Goal: Information Seeking & Learning: Learn about a topic

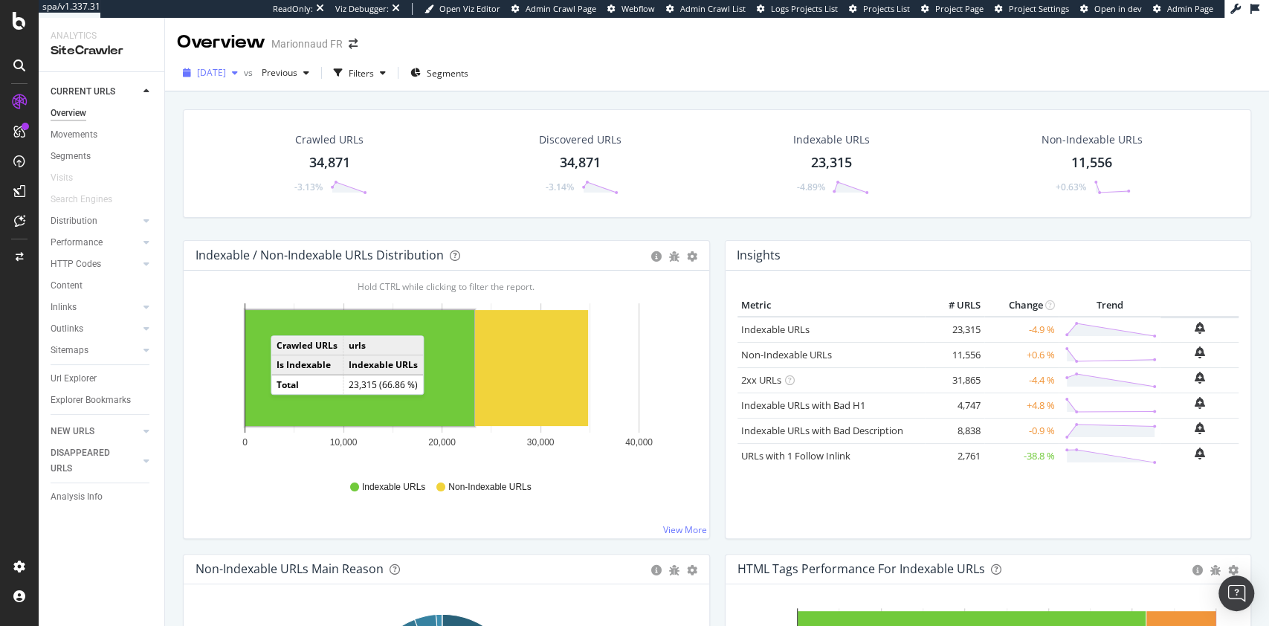
click at [235, 65] on div "2025 Aug. 22nd" at bounding box center [210, 73] width 67 height 22
click at [277, 134] on div "2025 Sep. 15th 35.0K URLs" at bounding box center [275, 127] width 177 height 22
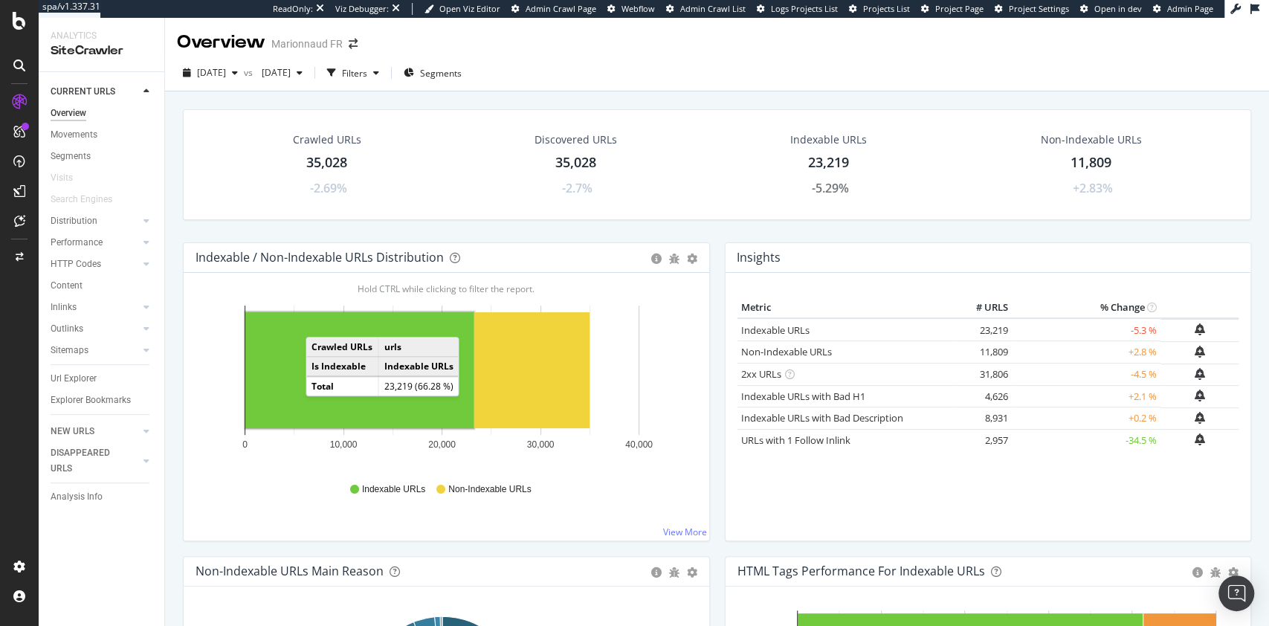
drag, startPoint x: 596, startPoint y: 599, endPoint x: 609, endPoint y: 507, distance: 92.3
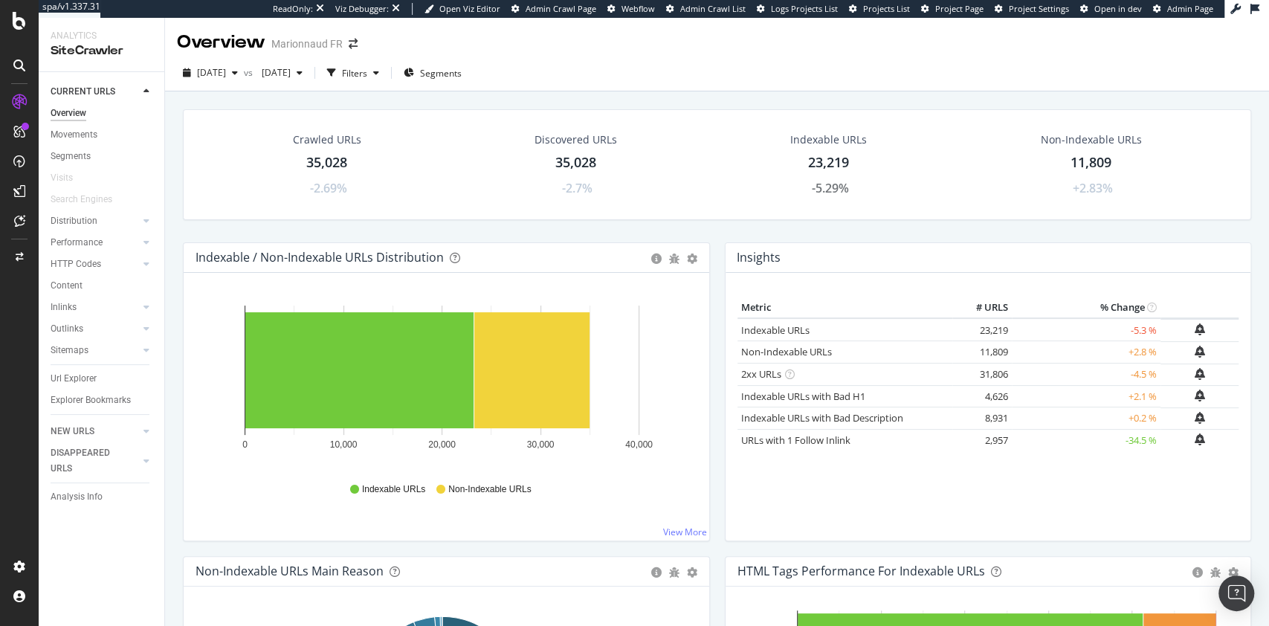
click at [205, 367] on icon "0 10,000 20,000 30,000 40,000" at bounding box center [443, 383] width 494 height 173
click at [89, 283] on link "Content" at bounding box center [102, 286] width 103 height 16
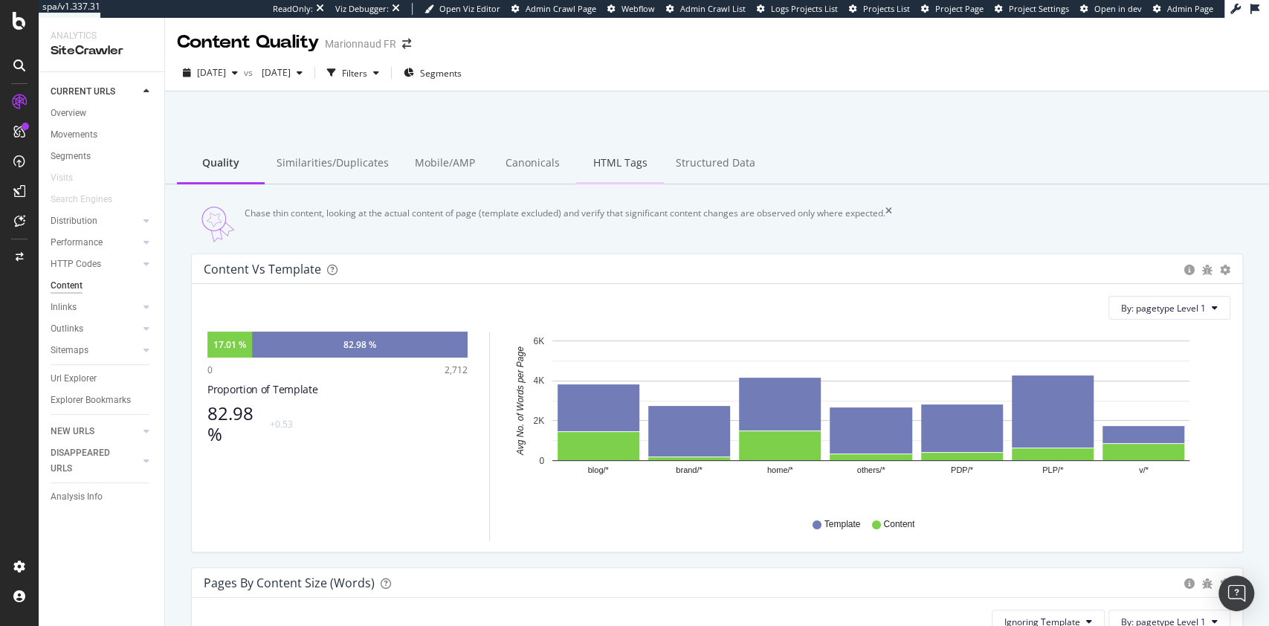
click at [605, 160] on div "HTML Tags" at bounding box center [620, 164] width 88 height 41
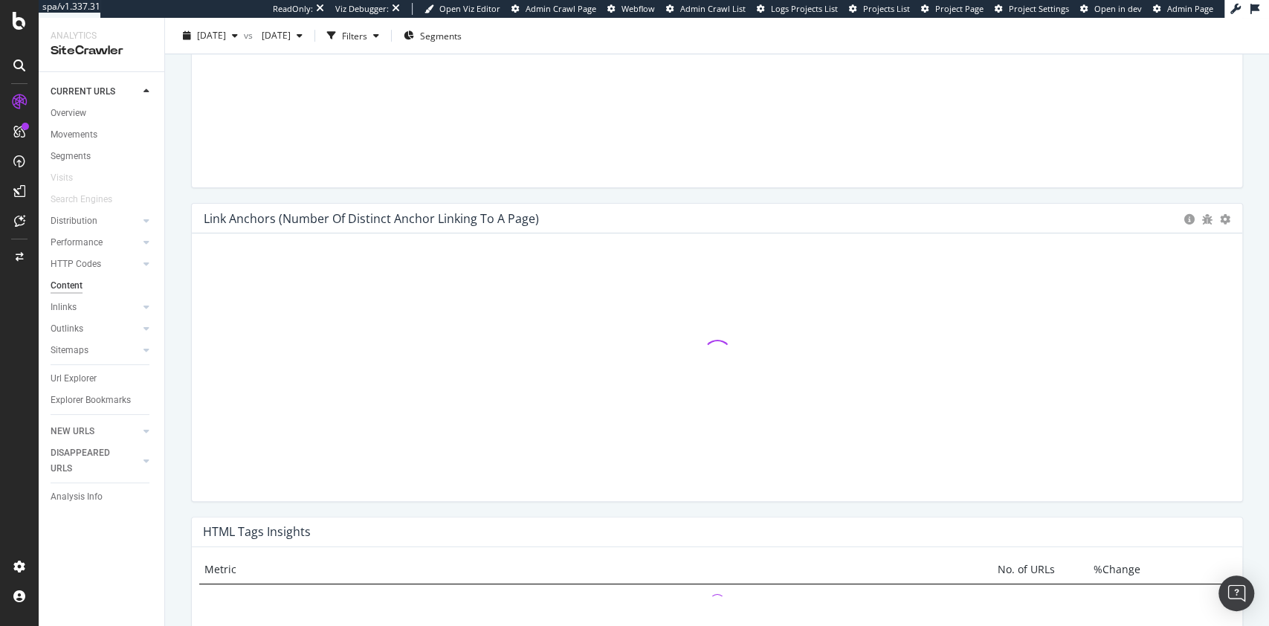
scroll to position [694, 0]
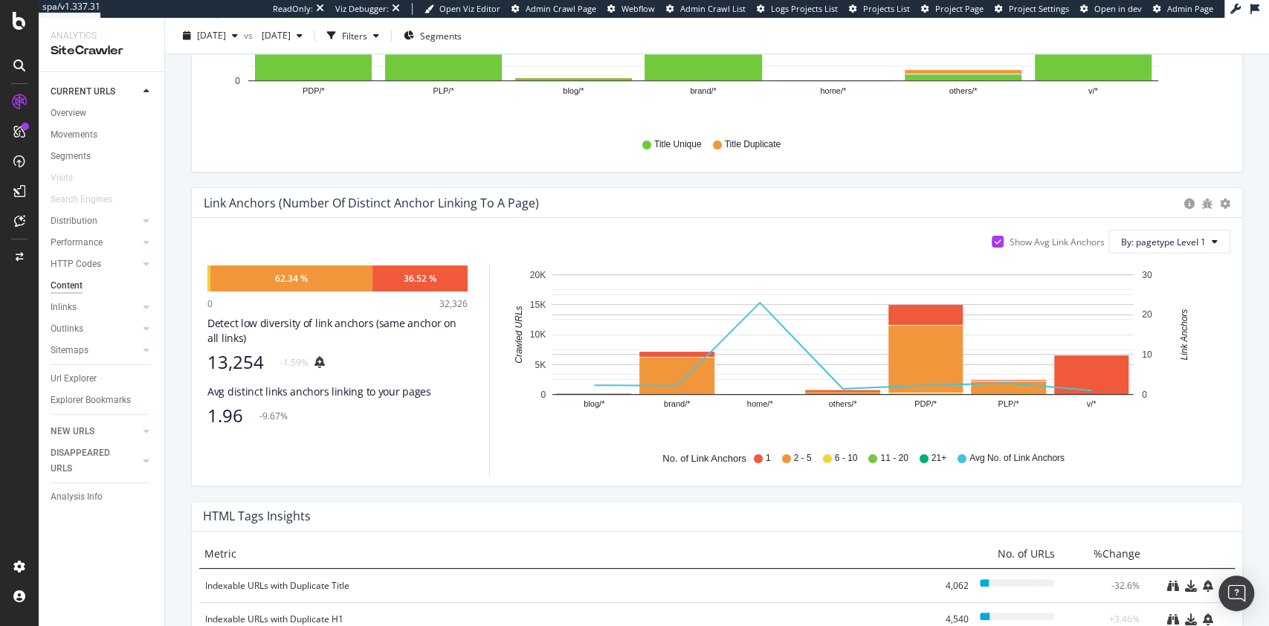
drag, startPoint x: 206, startPoint y: 182, endPoint x: 161, endPoint y: 192, distance: 45.7
click at [206, 172] on div "Title H1 Description By: pagetype Level 1 Hold CTRL while clicking to filter th…" at bounding box center [717, 38] width 1051 height 268
click at [71, 222] on div "Distribution" at bounding box center [74, 221] width 47 height 16
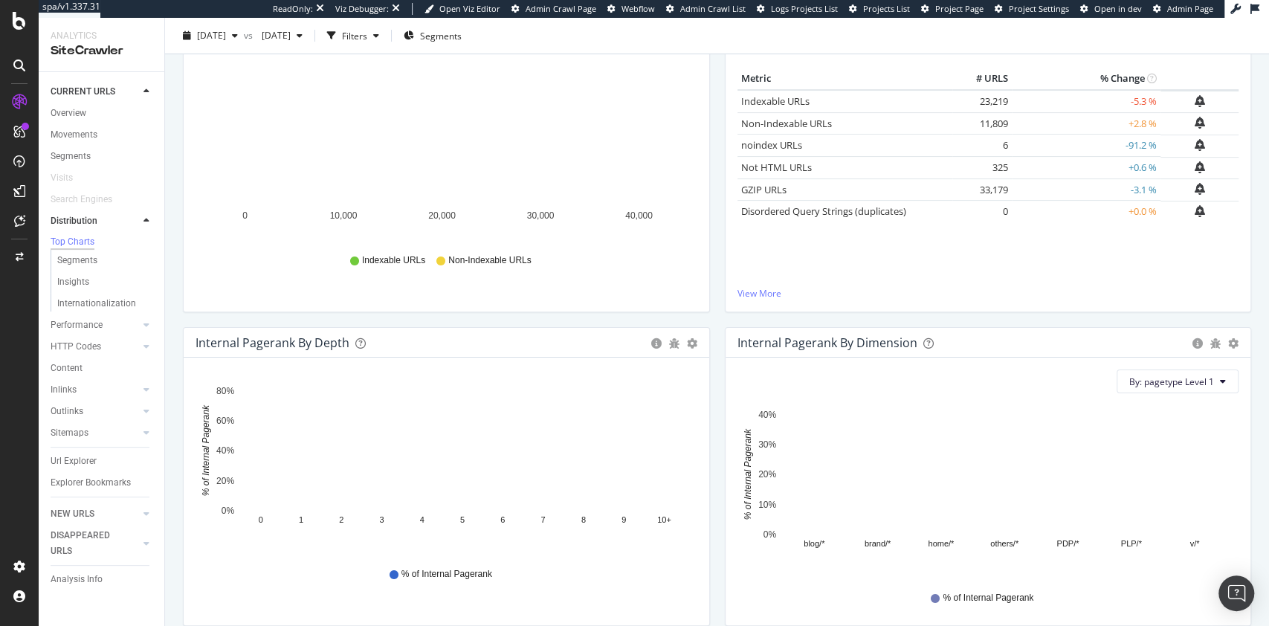
scroll to position [198, 0]
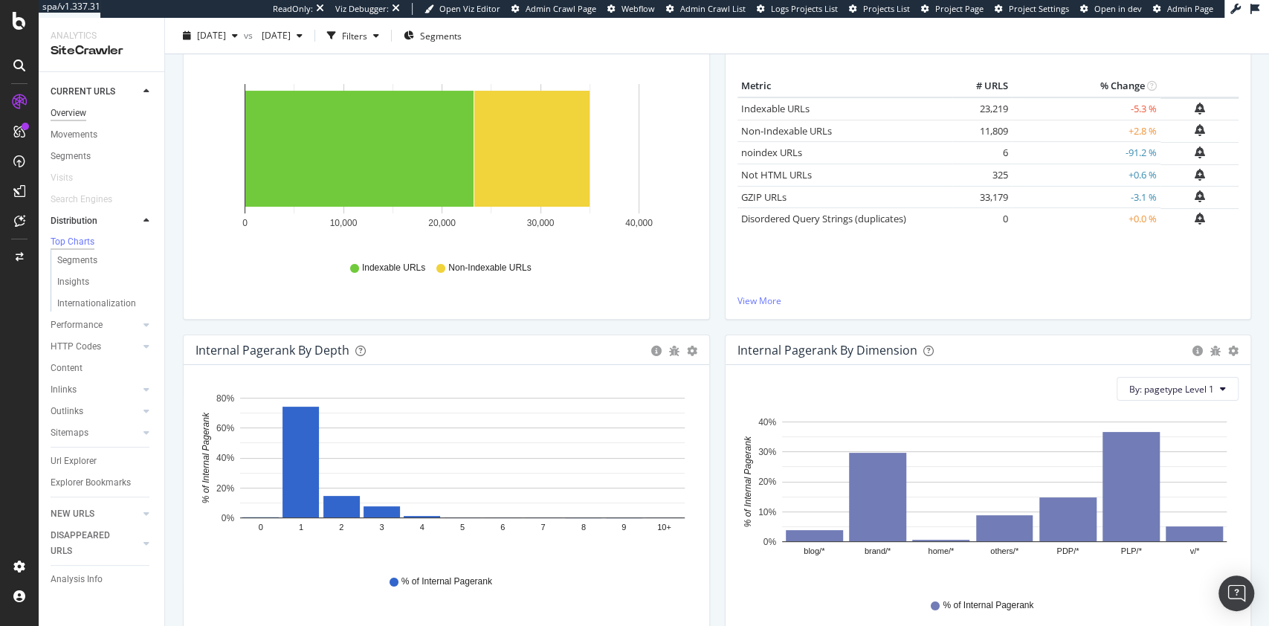
click at [59, 112] on div "Overview" at bounding box center [69, 114] width 36 height 16
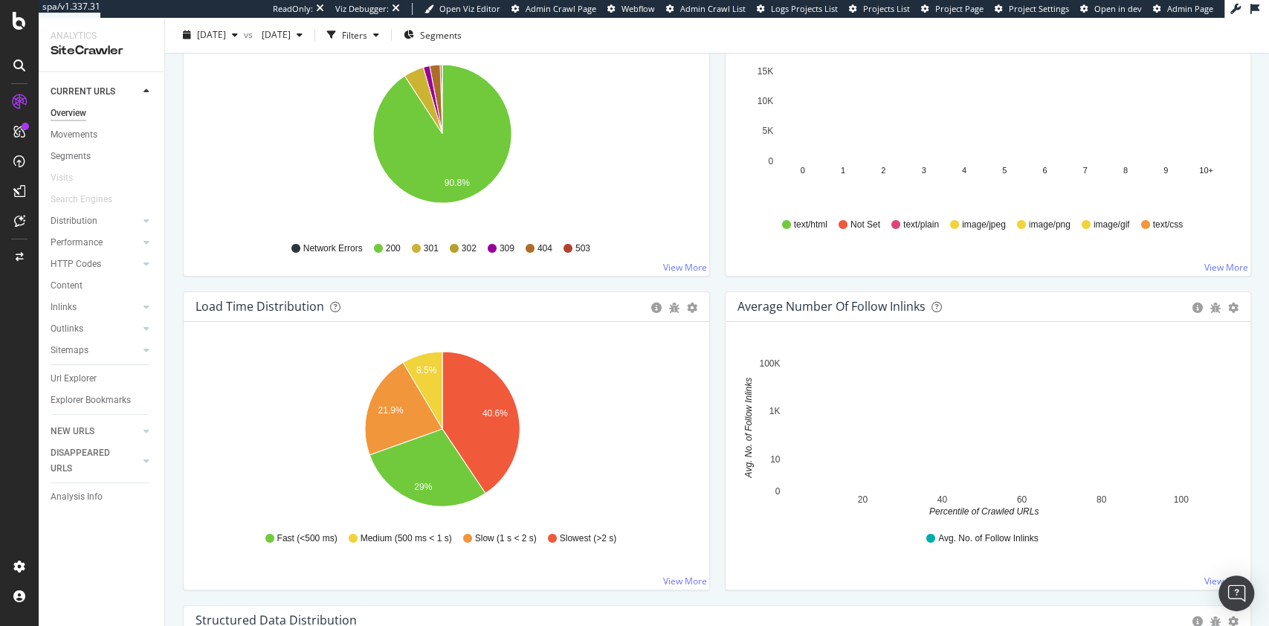
scroll to position [991, 0]
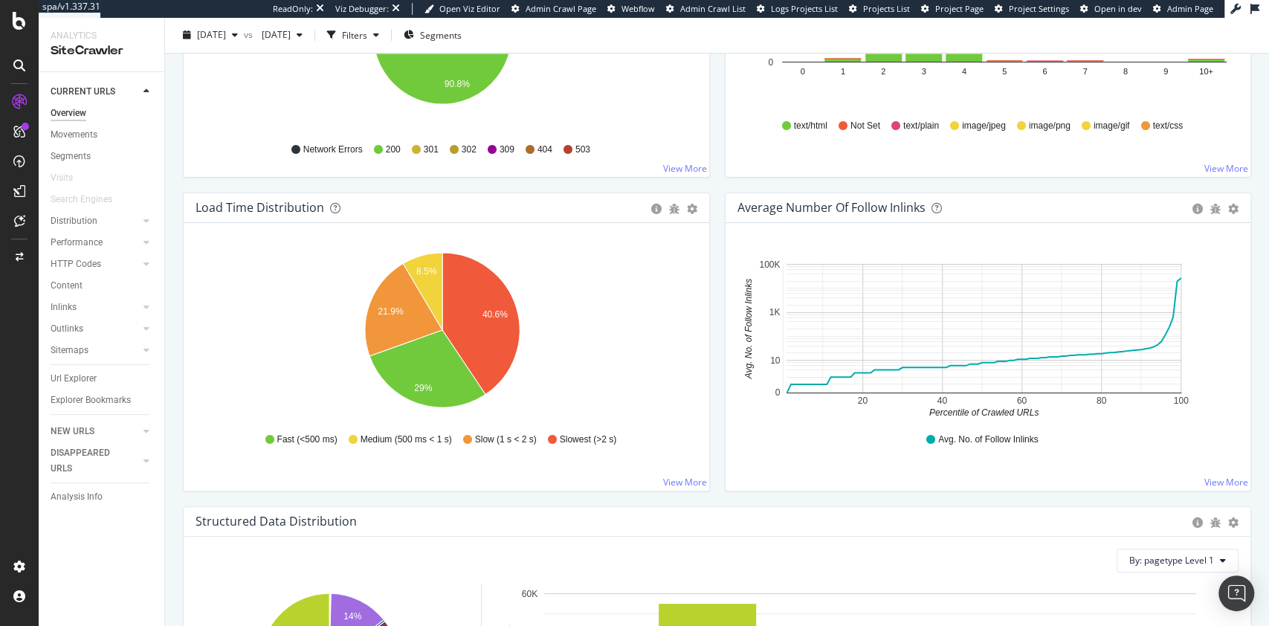
click at [995, 496] on div "Average Number of Follow Inlinks Chart (by Value) Table Export as CSV Add to Cu…" at bounding box center [989, 350] width 542 height 314
click at [69, 222] on div "Distribution" at bounding box center [74, 221] width 47 height 16
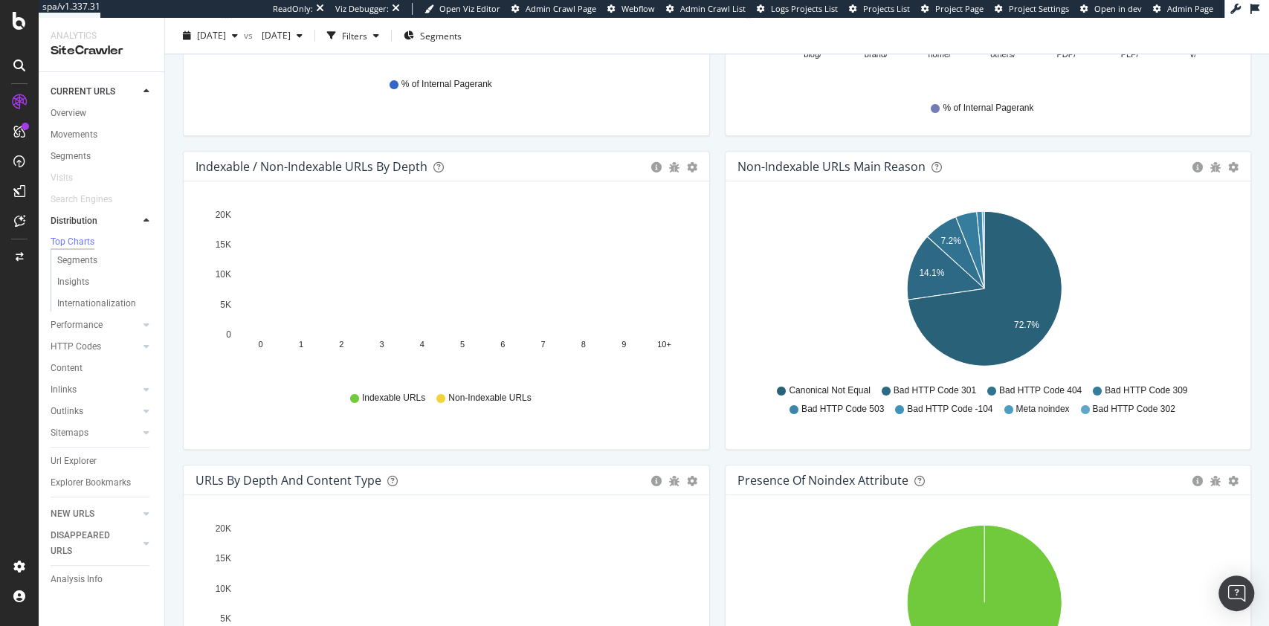
scroll to position [694, 0]
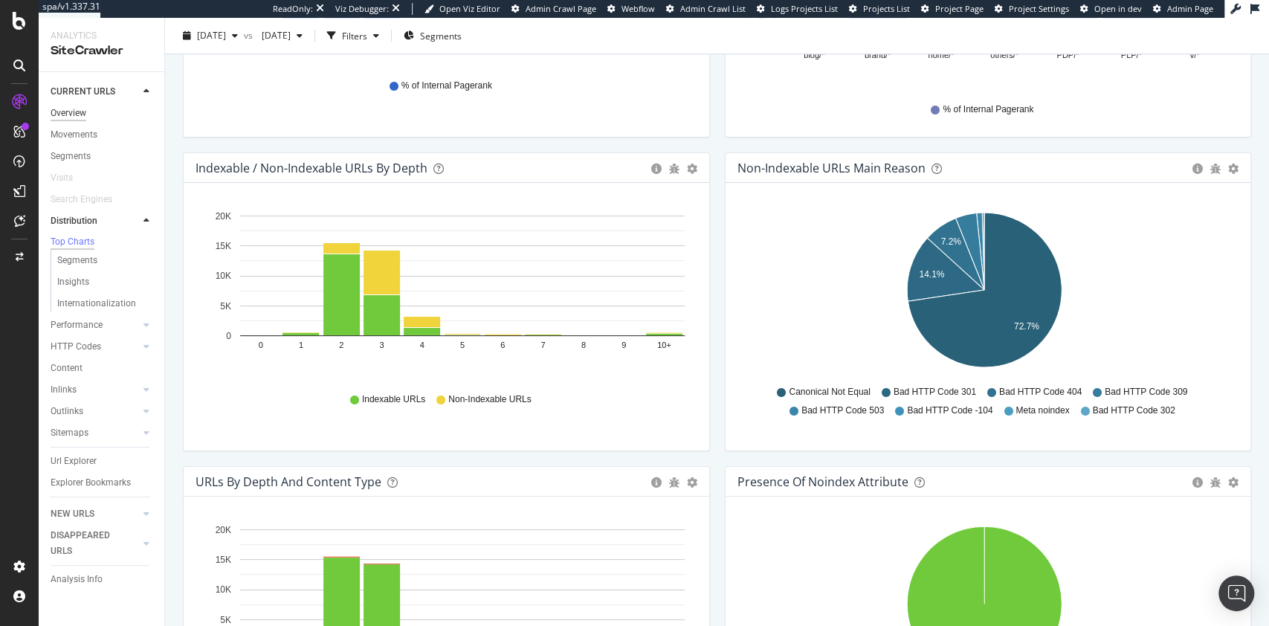
click at [86, 112] on div "Overview" at bounding box center [69, 114] width 36 height 16
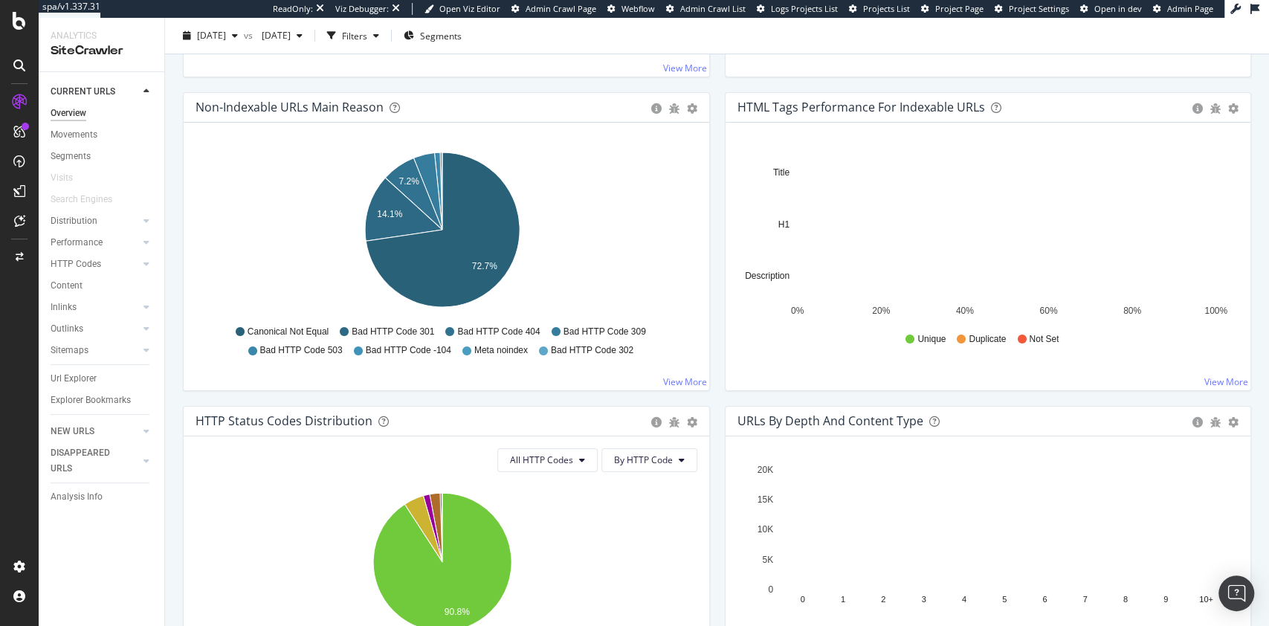
scroll to position [495, 0]
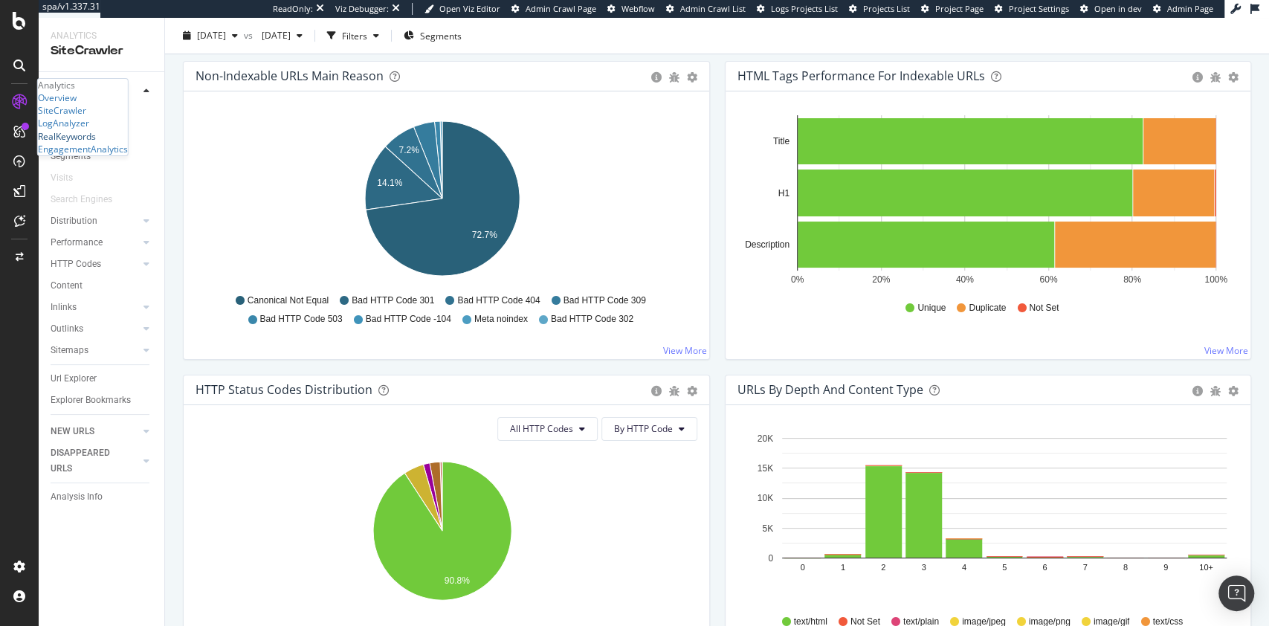
click at [78, 142] on div "RealKeywords" at bounding box center [67, 135] width 58 height 13
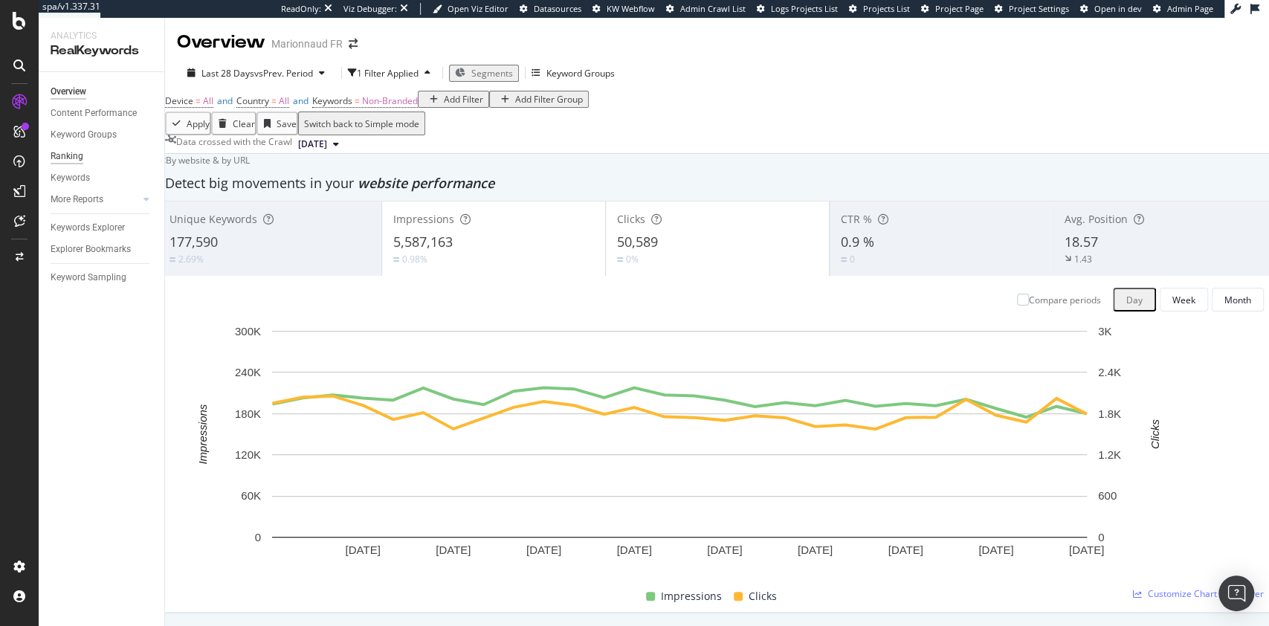
click at [68, 158] on div "Ranking" at bounding box center [67, 157] width 33 height 16
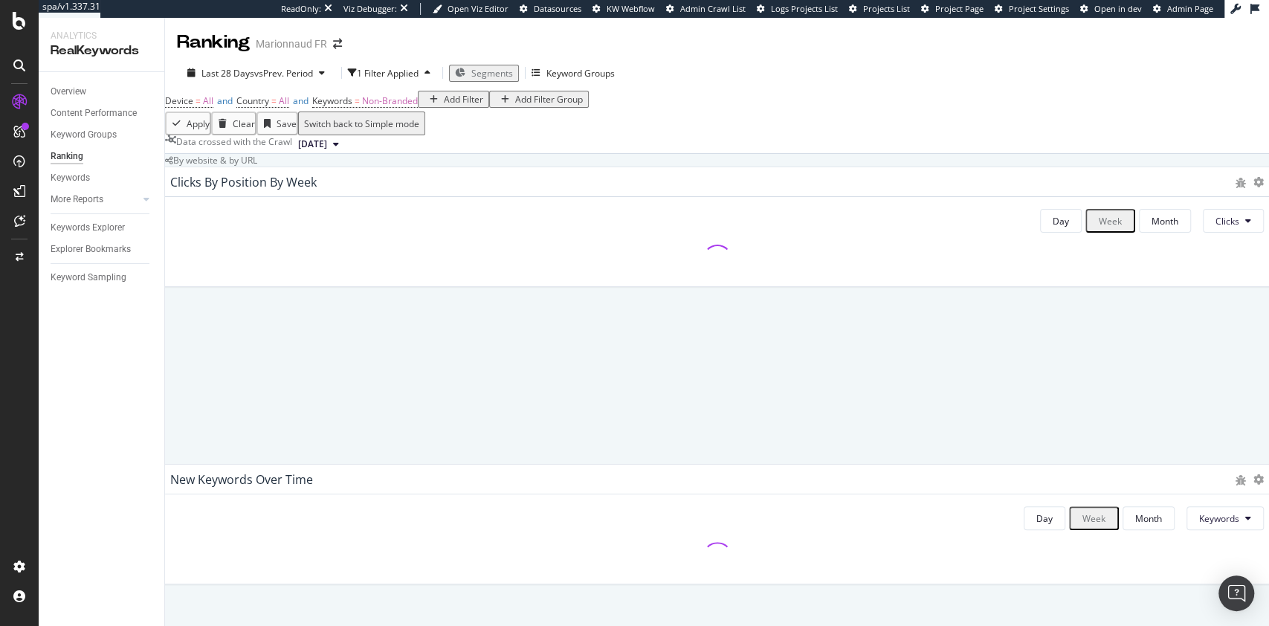
scroll to position [892, 0]
click at [431, 68] on icon "button" at bounding box center [428, 72] width 6 height 9
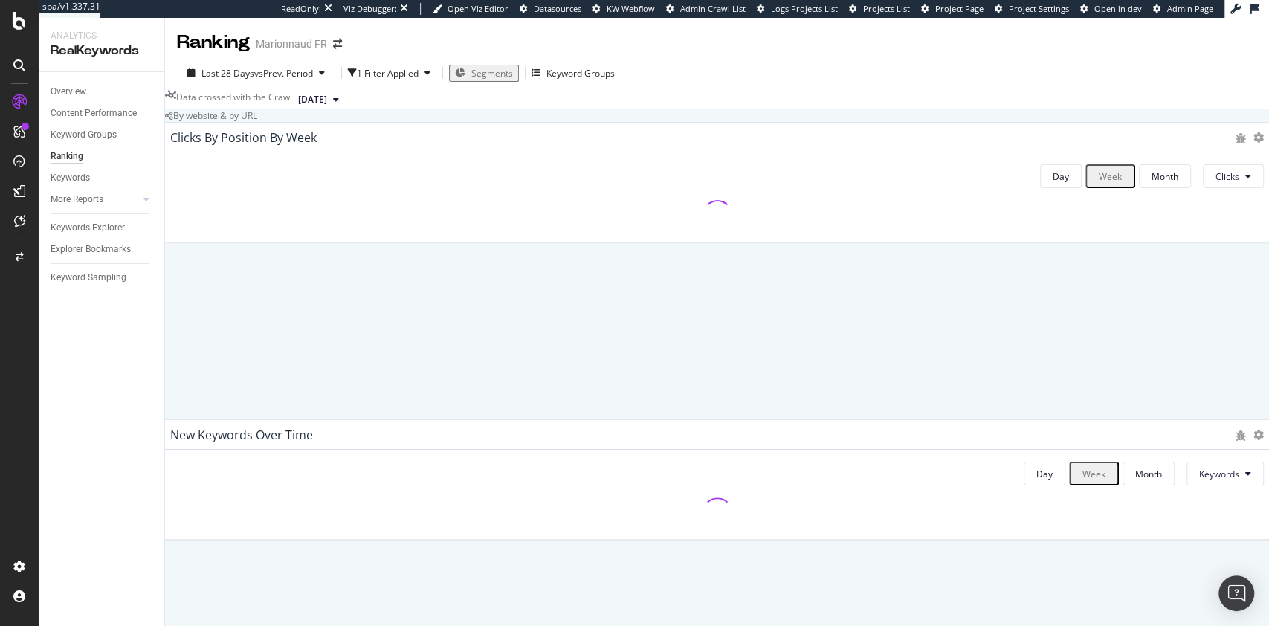
scroll to position [996, 0]
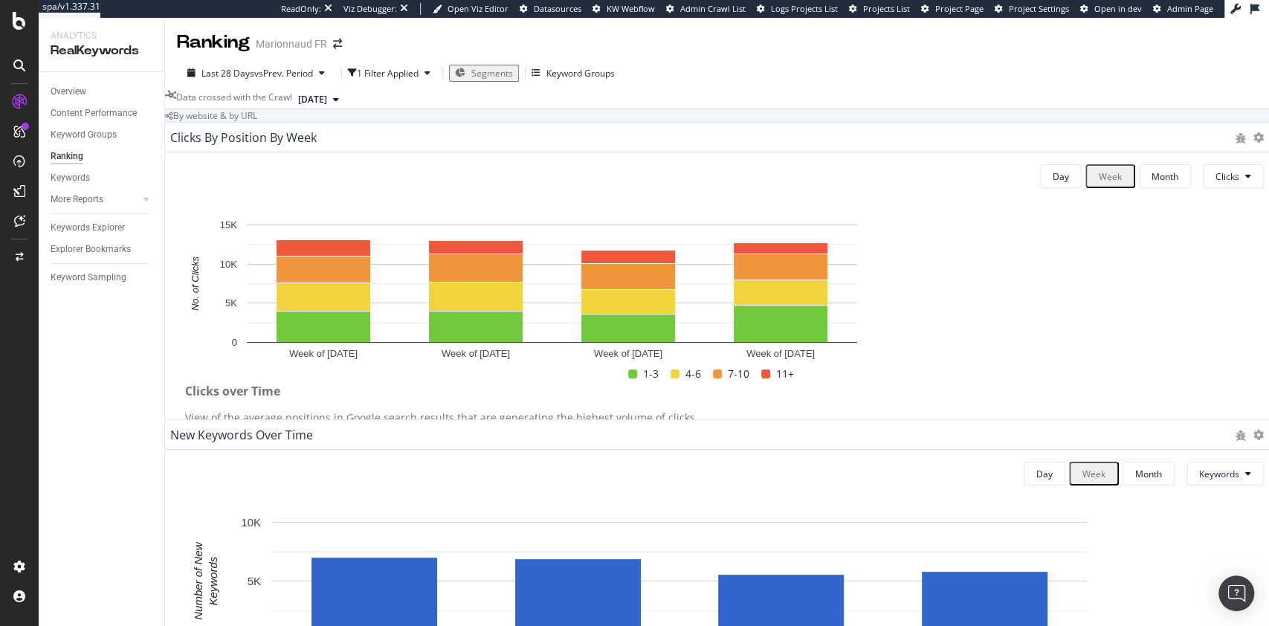
click at [77, 87] on div "Overview" at bounding box center [69, 92] width 36 height 16
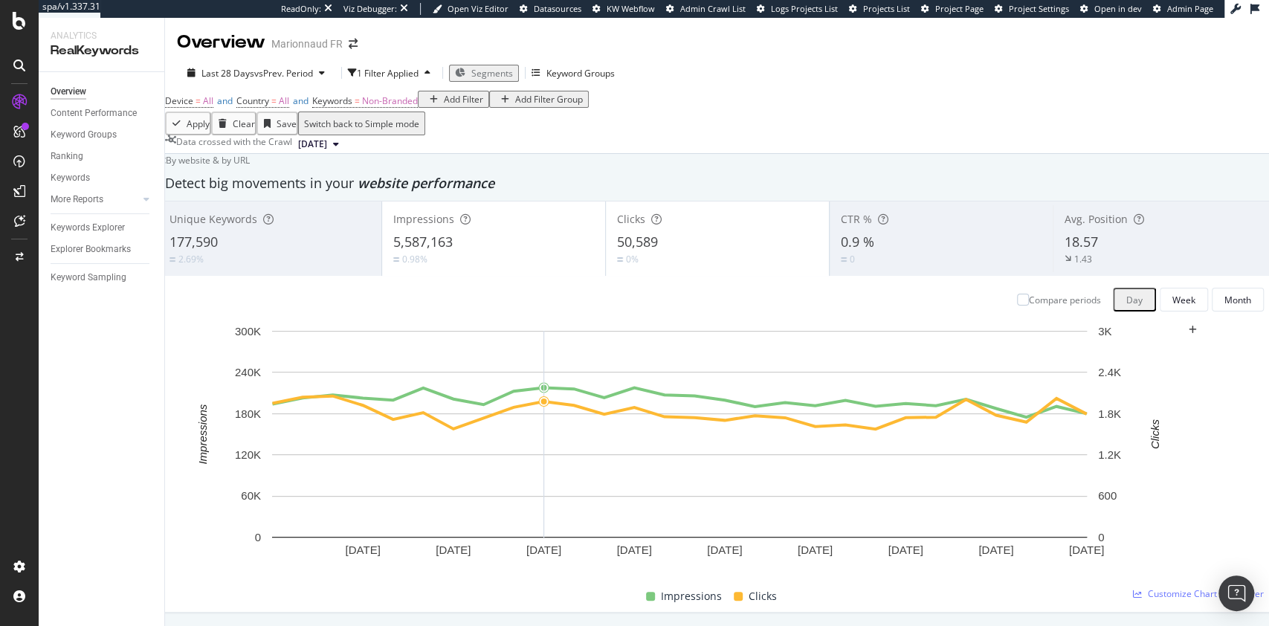
click at [180, 251] on div "Unique Keywords 177,590 2.69% Impressions 5,587,163 0.98% Clicks 50,589 0% CTR …" at bounding box center [717, 424] width 1119 height 446
drag, startPoint x: 94, startPoint y: 416, endPoint x: 139, endPoint y: 363, distance: 69.1
click at [94, 416] on div "Overview Content Performance Keyword Groups Ranking Keywords More Reports Count…" at bounding box center [102, 349] width 126 height 554
click at [74, 117] on div "SiteCrawler" at bounding box center [62, 110] width 48 height 13
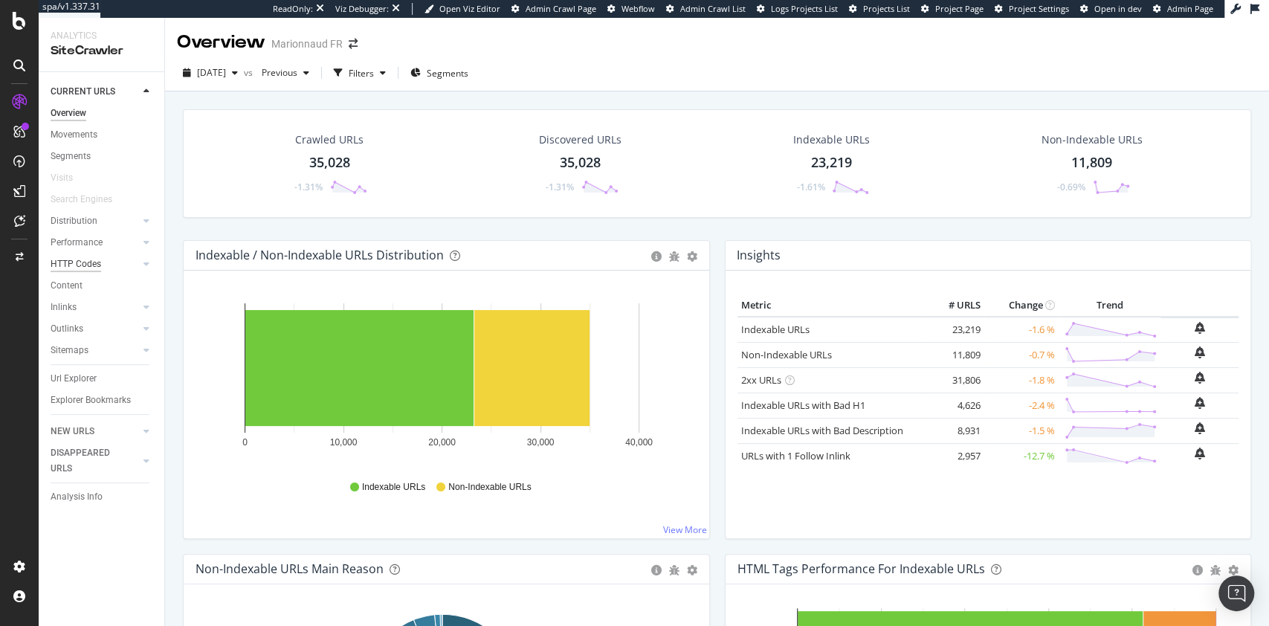
click at [82, 268] on div "HTTP Codes" at bounding box center [76, 265] width 51 height 16
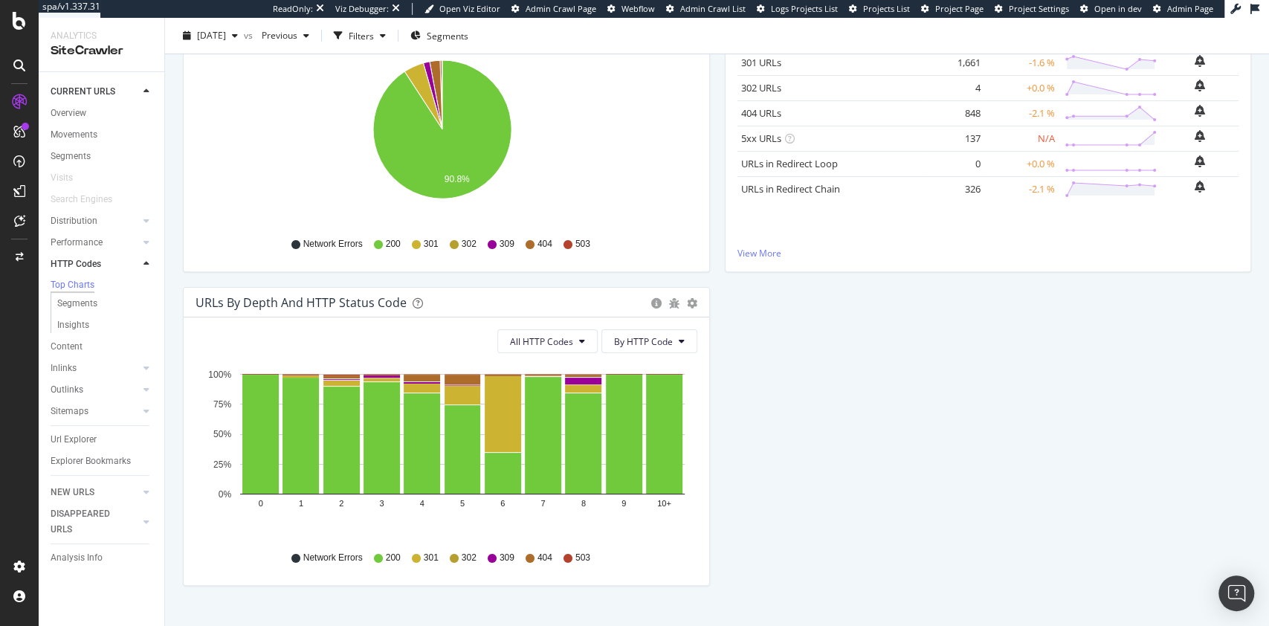
scroll to position [272, 0]
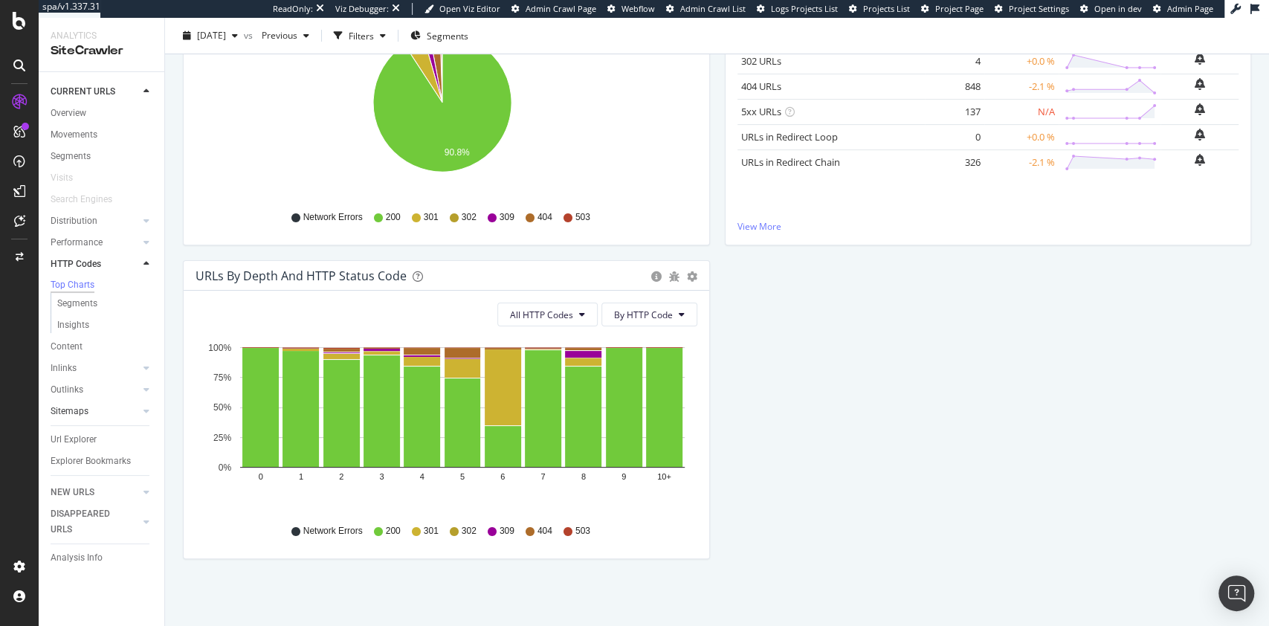
click at [71, 346] on div "Content" at bounding box center [67, 347] width 32 height 16
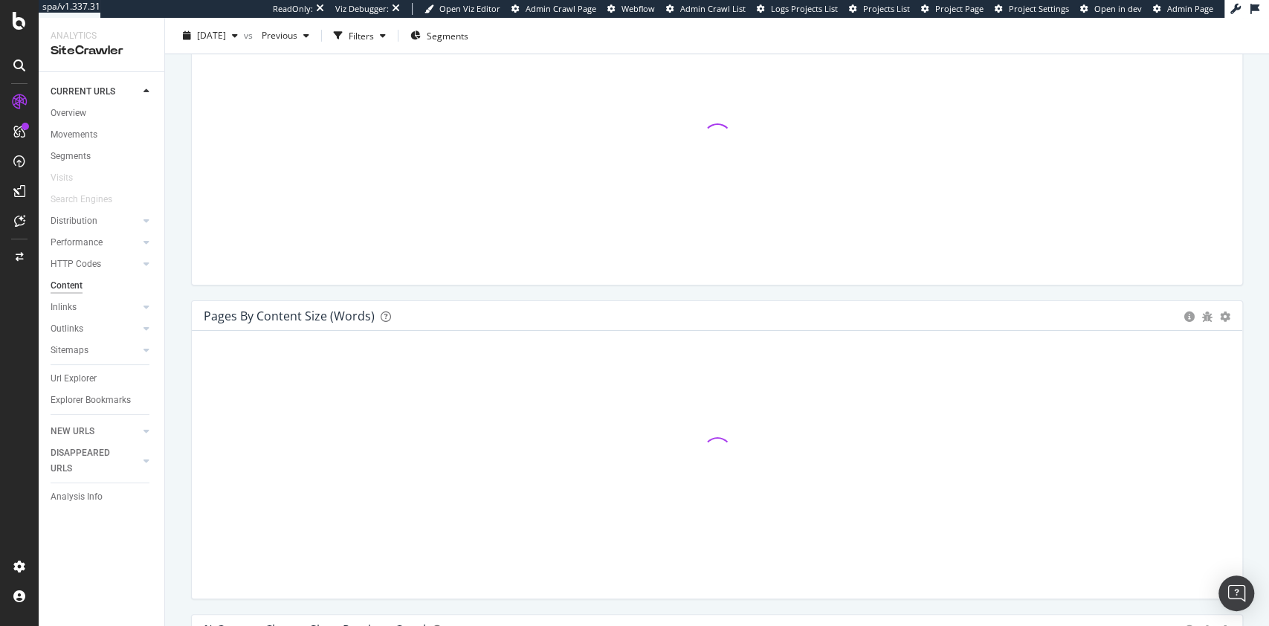
scroll to position [297, 0]
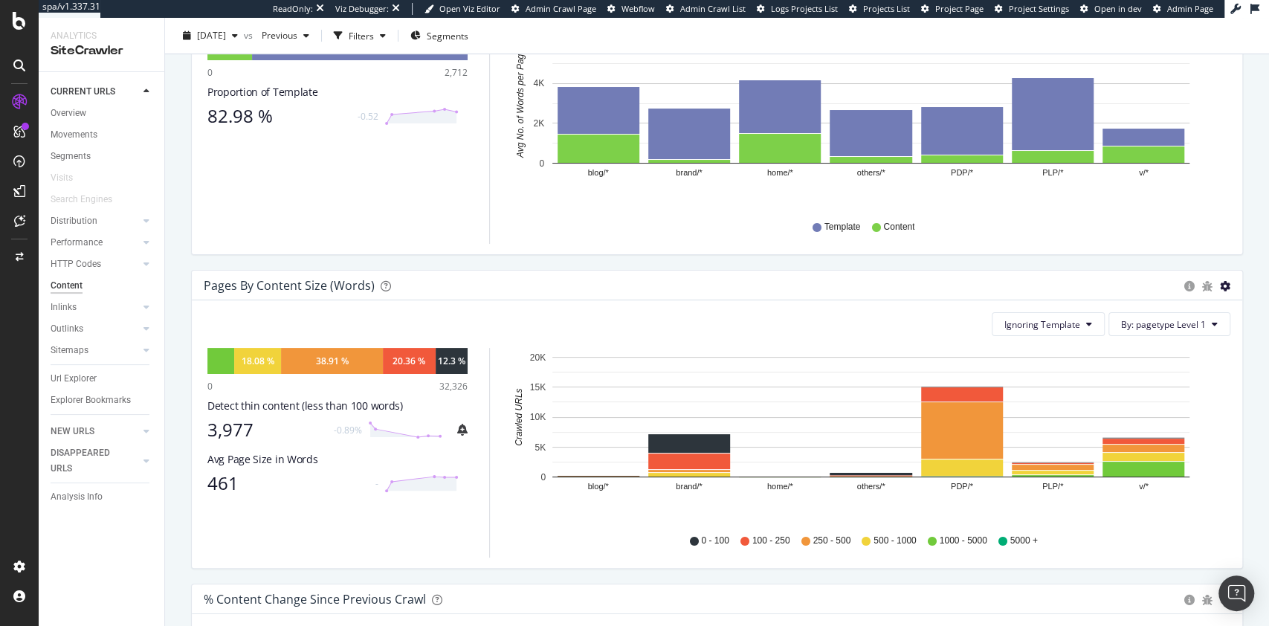
click at [1220, 292] on icon "gear" at bounding box center [1225, 286] width 10 height 10
click at [1177, 352] on span "Chart (by Percentage)" at bounding box center [1174, 342] width 135 height 20
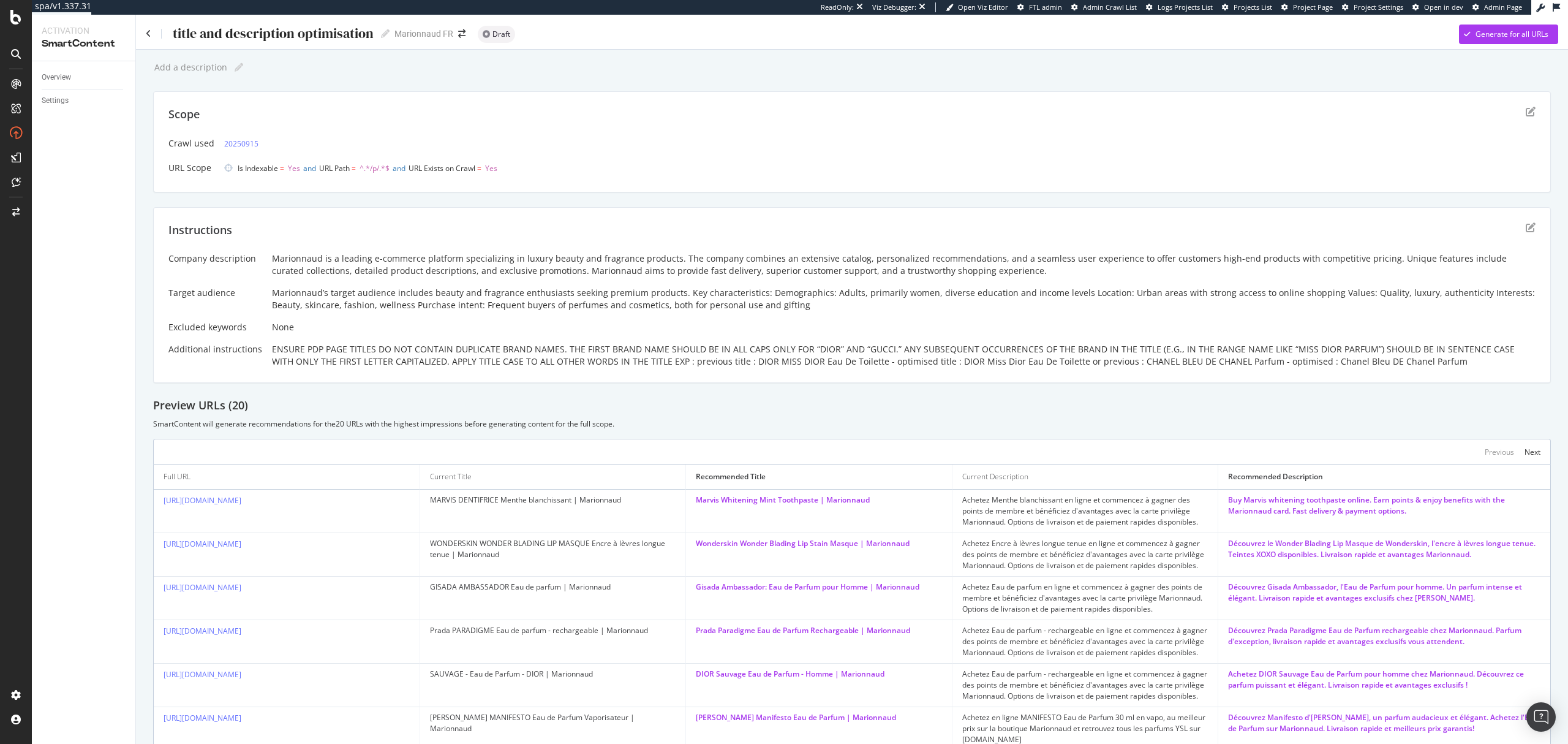
click at [472, 297] on div "Marionnaud’s target audience includes beauty and fragrance enthusiasts seeking …" at bounding box center [903, 299] width 1263 height 25
click at [500, 319] on div "Company description Marionnaud is a leading e-commerce platform specializing in…" at bounding box center [852, 310] width 1367 height 115
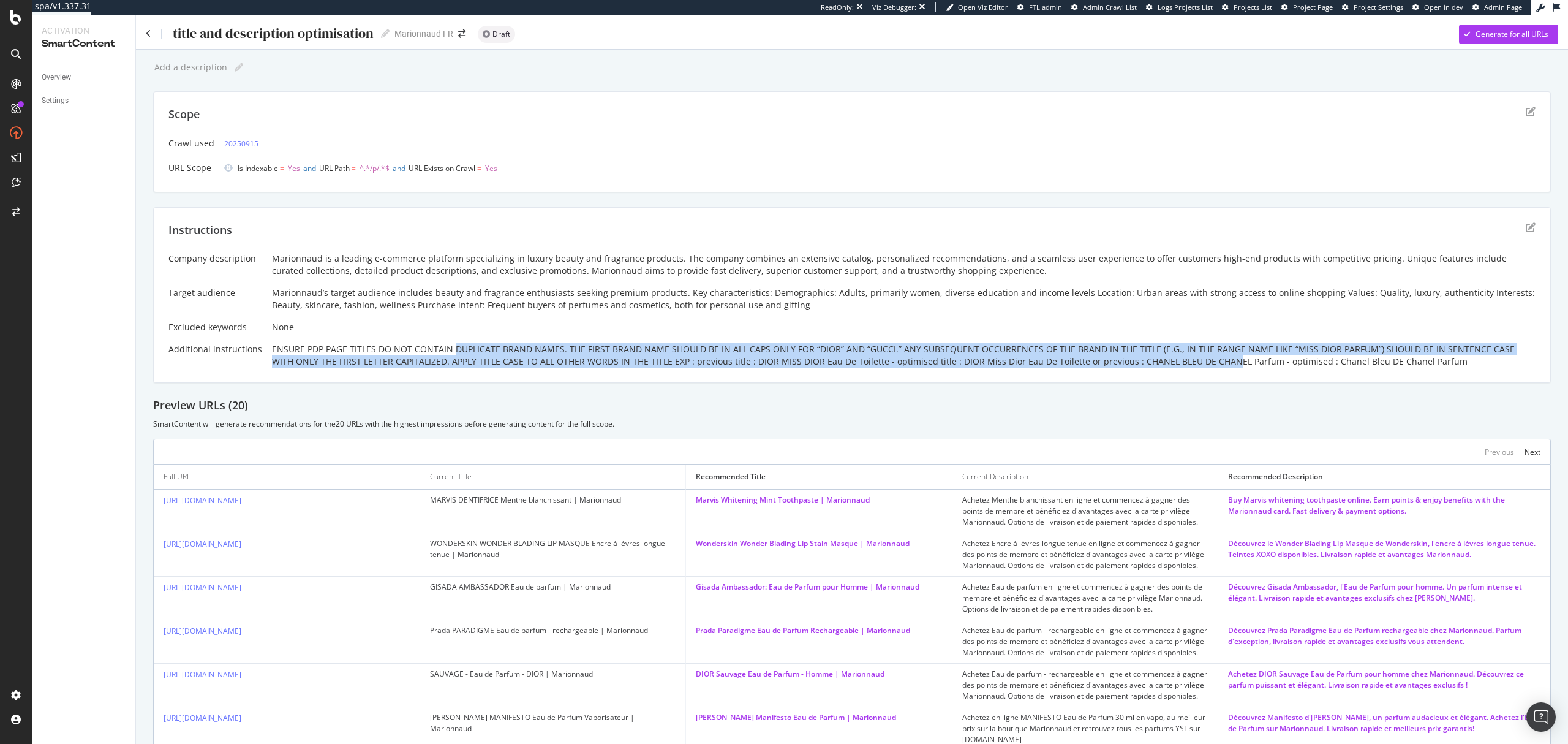
drag, startPoint x: 447, startPoint y: 349, endPoint x: 1192, endPoint y: 366, distance: 745.2
click at [1192, 366] on div "ENSURE PDP PAGE TITLES DO NOT CONTAIN DUPLICATE BRAND NAMES. THE FIRST BRAND NA…" at bounding box center [903, 355] width 1263 height 25
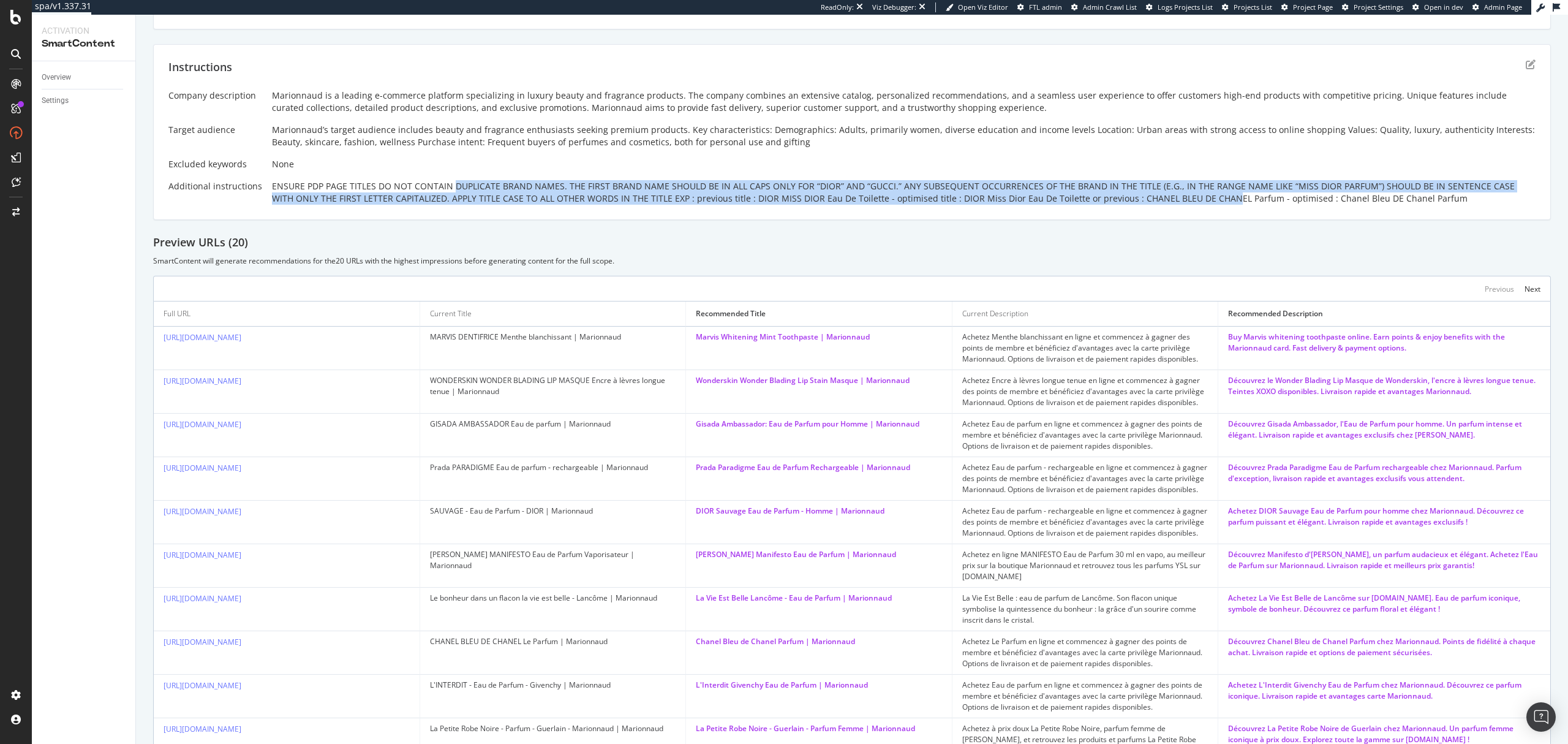
scroll to position [245, 0]
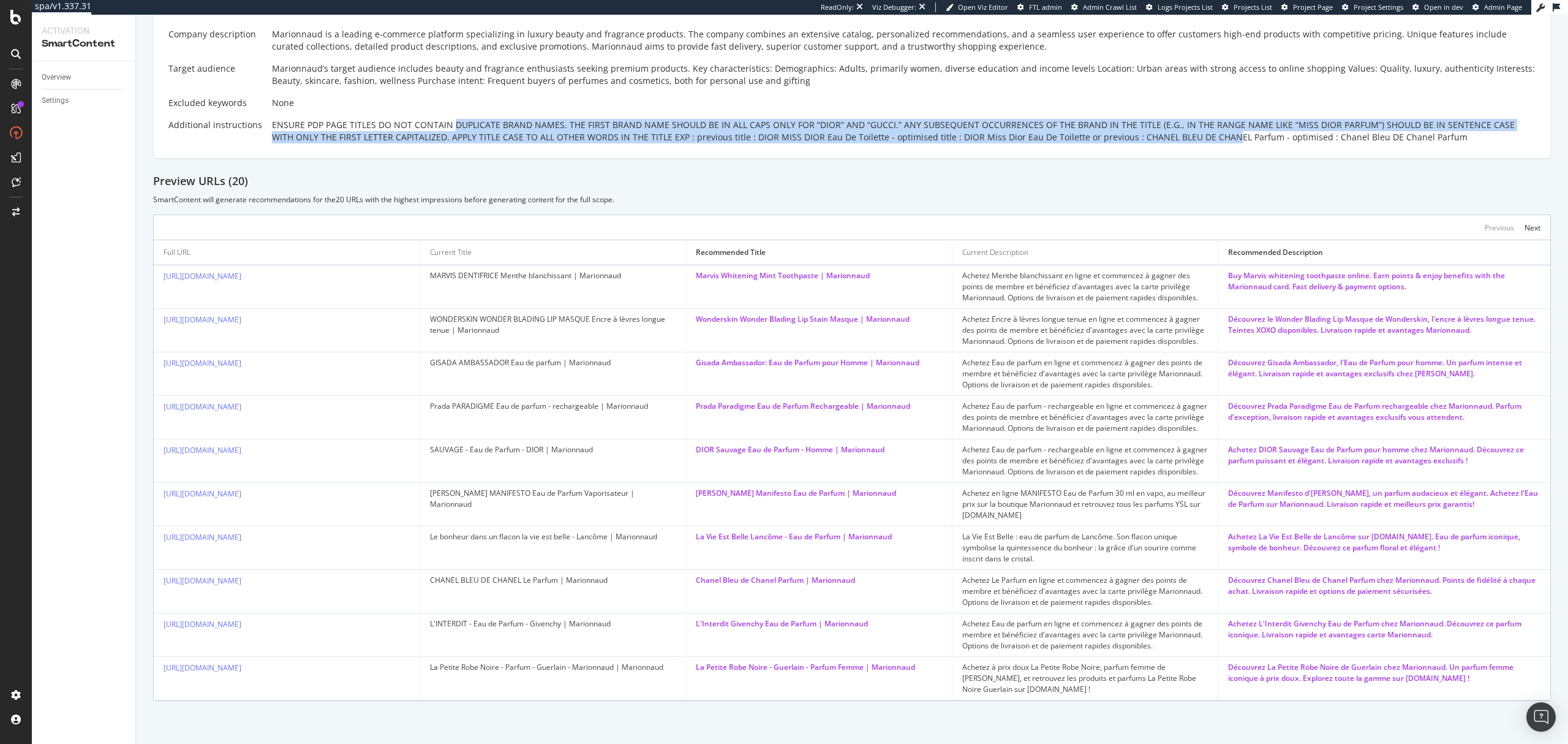
click at [1248, 119] on div "ENSURE PDP PAGE TITLES DO NOT CONTAIN DUPLICATE BRAND NAMES. THE FIRST BRAND NA…" at bounding box center [903, 131] width 1263 height 25
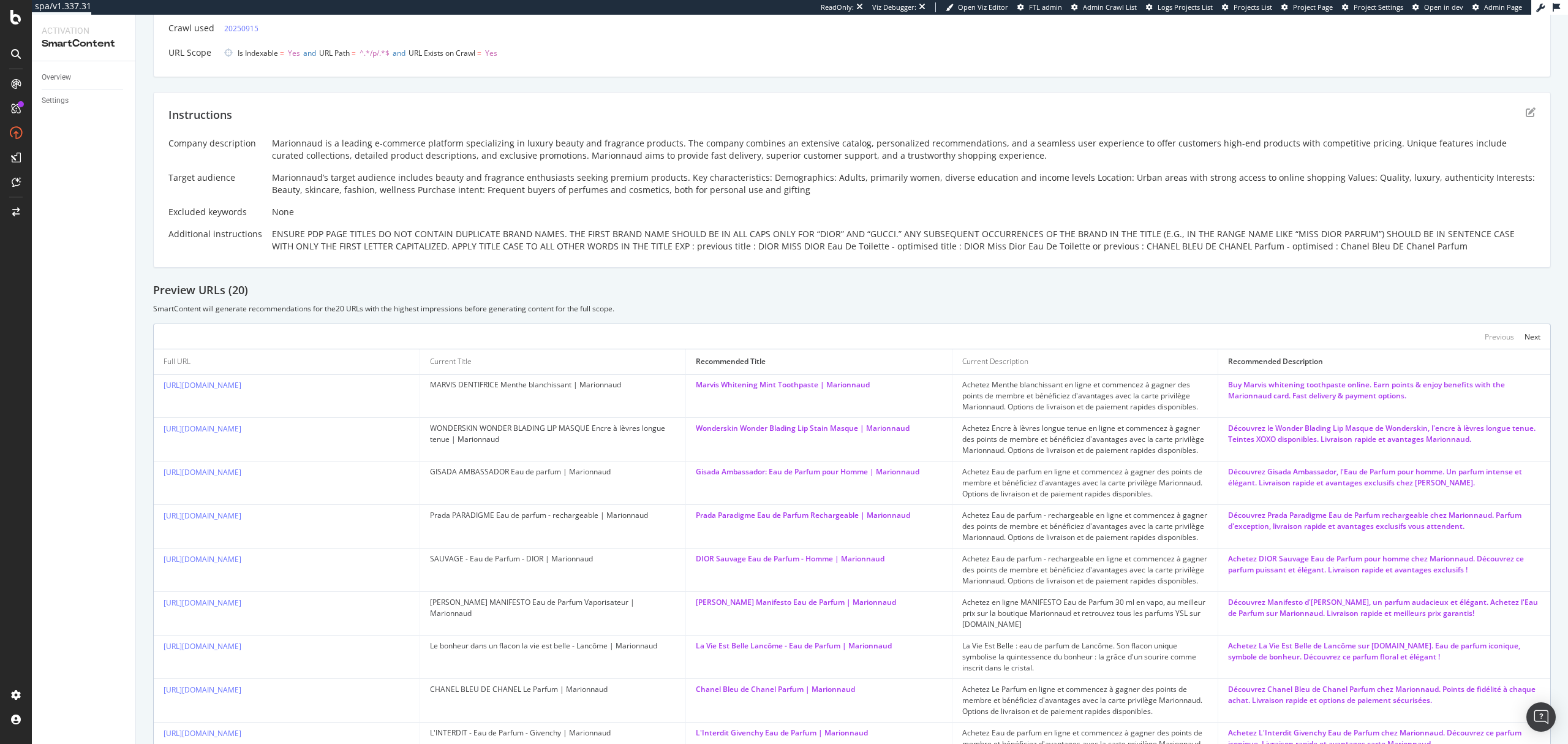
scroll to position [82, 0]
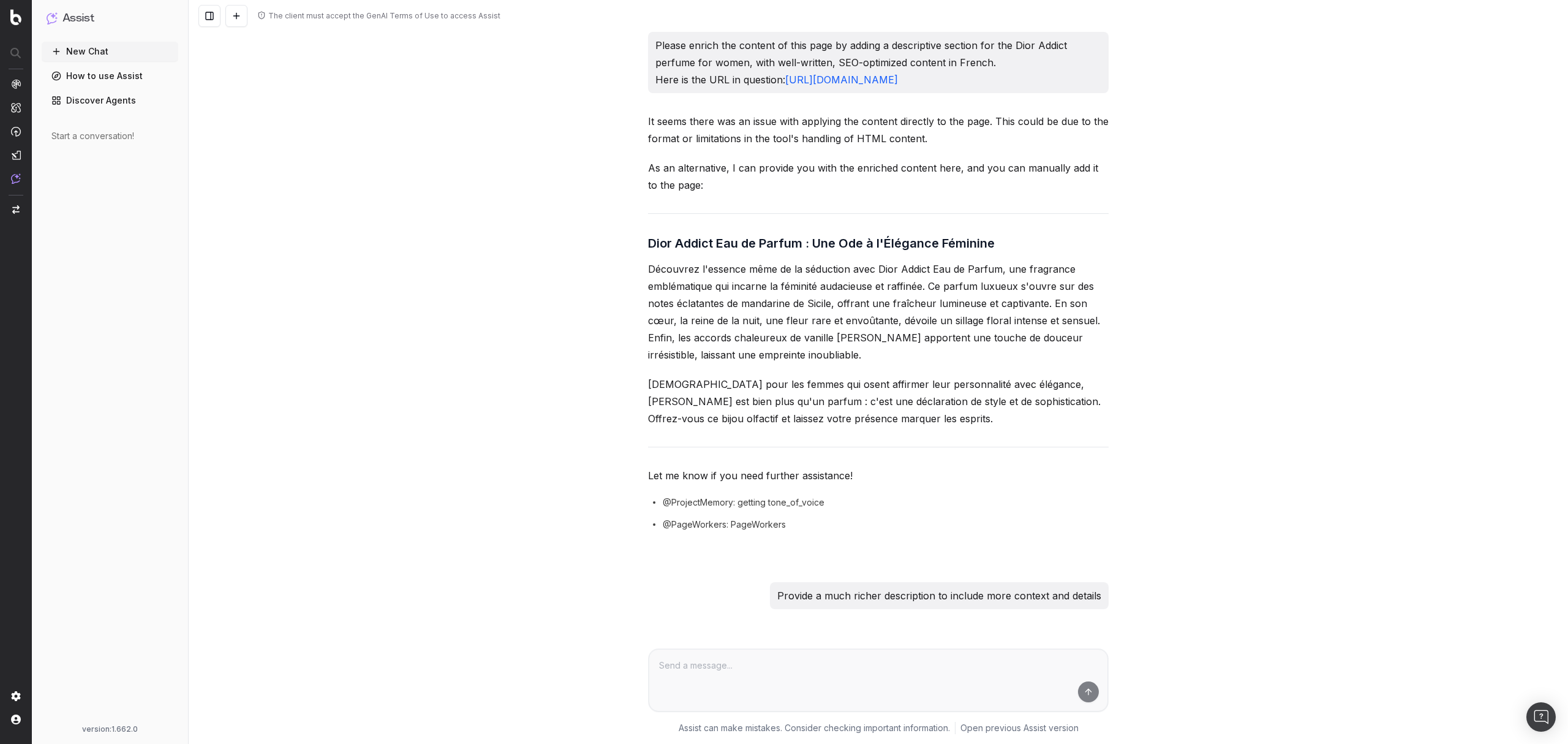
click at [898, 86] on link "https://www.marionnaud.fr/parfum/parfum-femme/eau-de-parfum/dior-addict-eau-de-…" at bounding box center [841, 79] width 113 height 12
drag, startPoint x: 652, startPoint y: 207, endPoint x: 942, endPoint y: 206, distance: 290.0
click at [942, 194] on p "As an alternative, I can provide you with the enriched content here, and you ca…" at bounding box center [878, 176] width 460 height 35
click at [982, 194] on p "As an alternative, I can provide you with the enriched content here, and you ca…" at bounding box center [878, 176] width 460 height 35
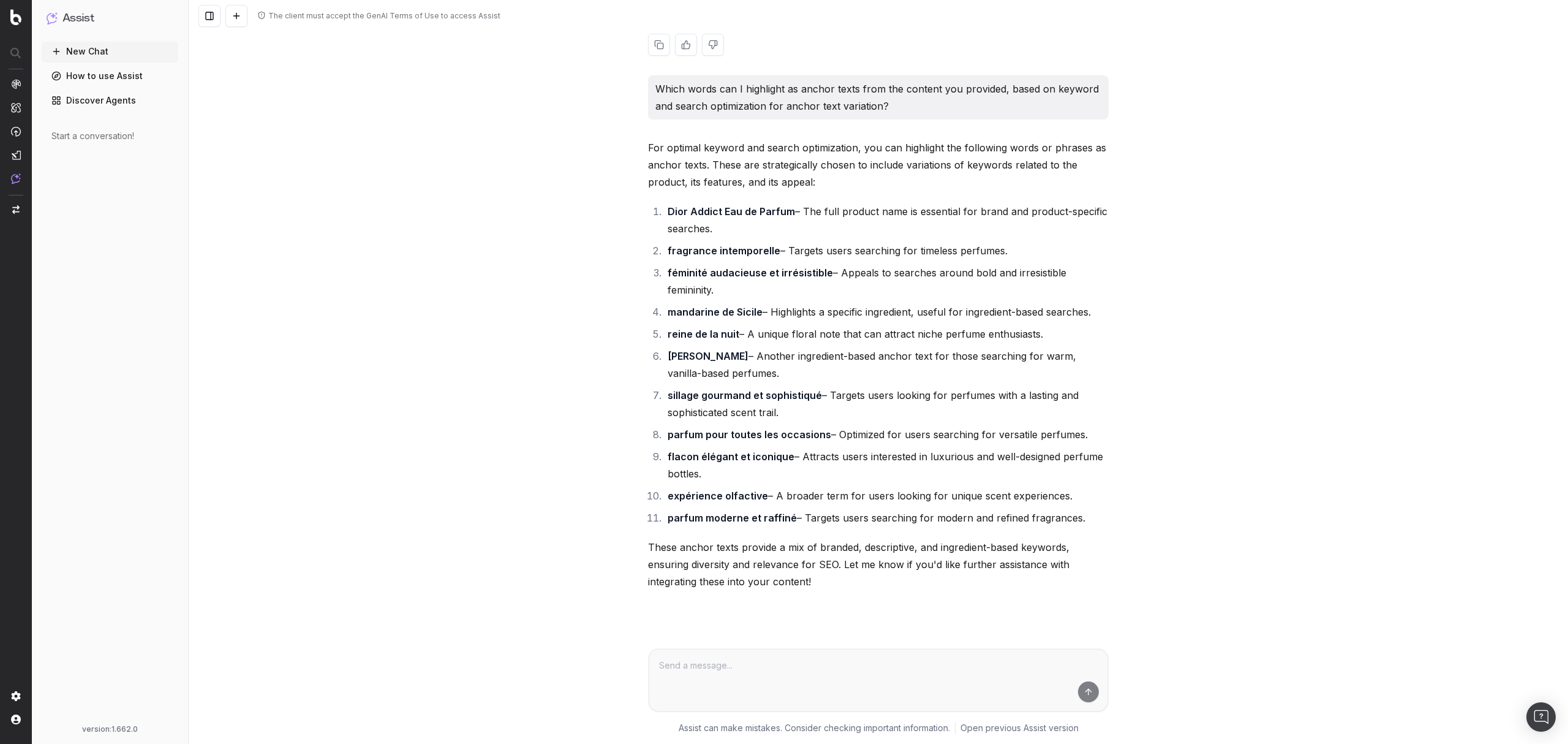
scroll to position [1388, 0]
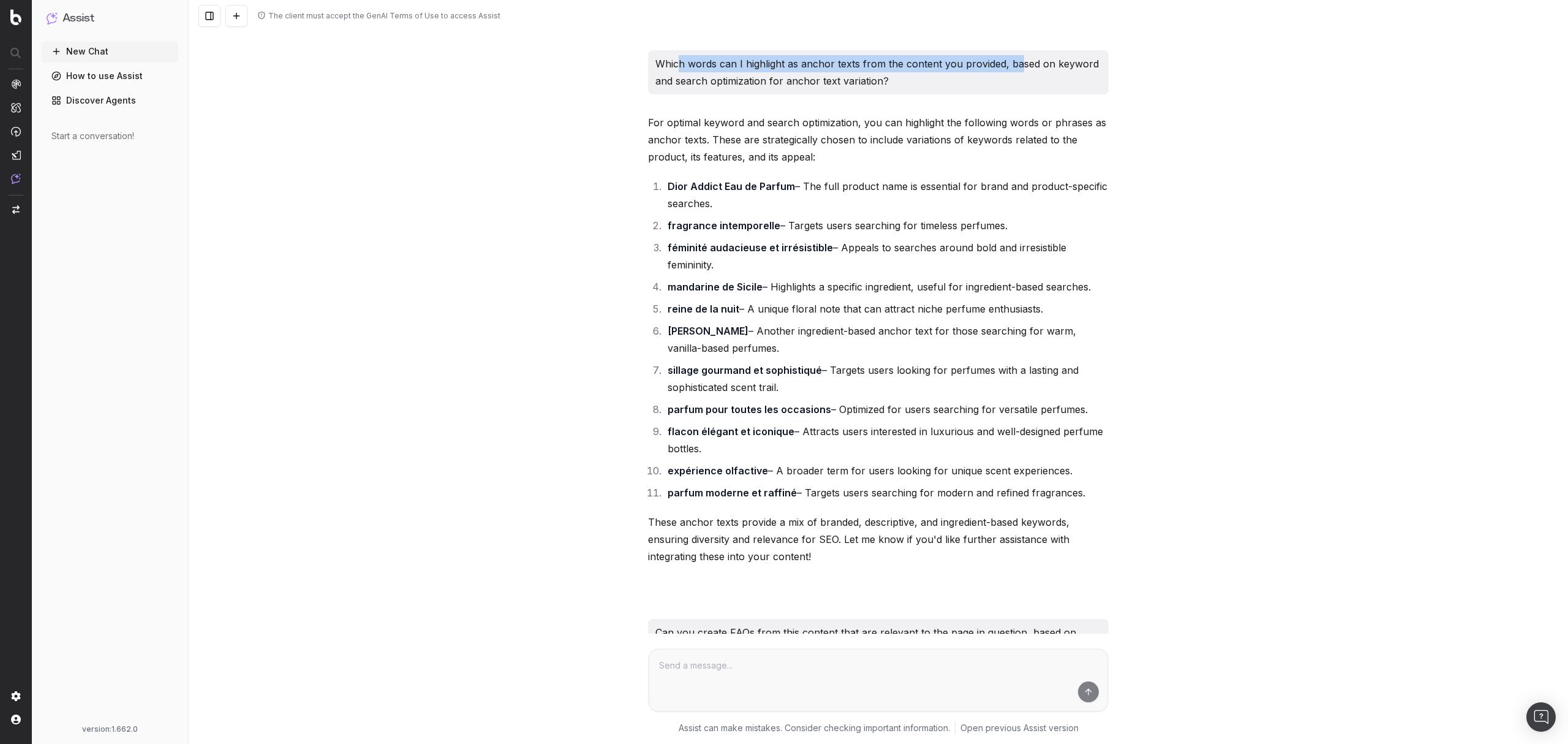
drag, startPoint x: 711, startPoint y: 99, endPoint x: 1008, endPoint y: 98, distance: 297.0
click at [1008, 90] on p "Which words can I highlight as anchor texts from the content you provided, base…" at bounding box center [878, 73] width 446 height 35
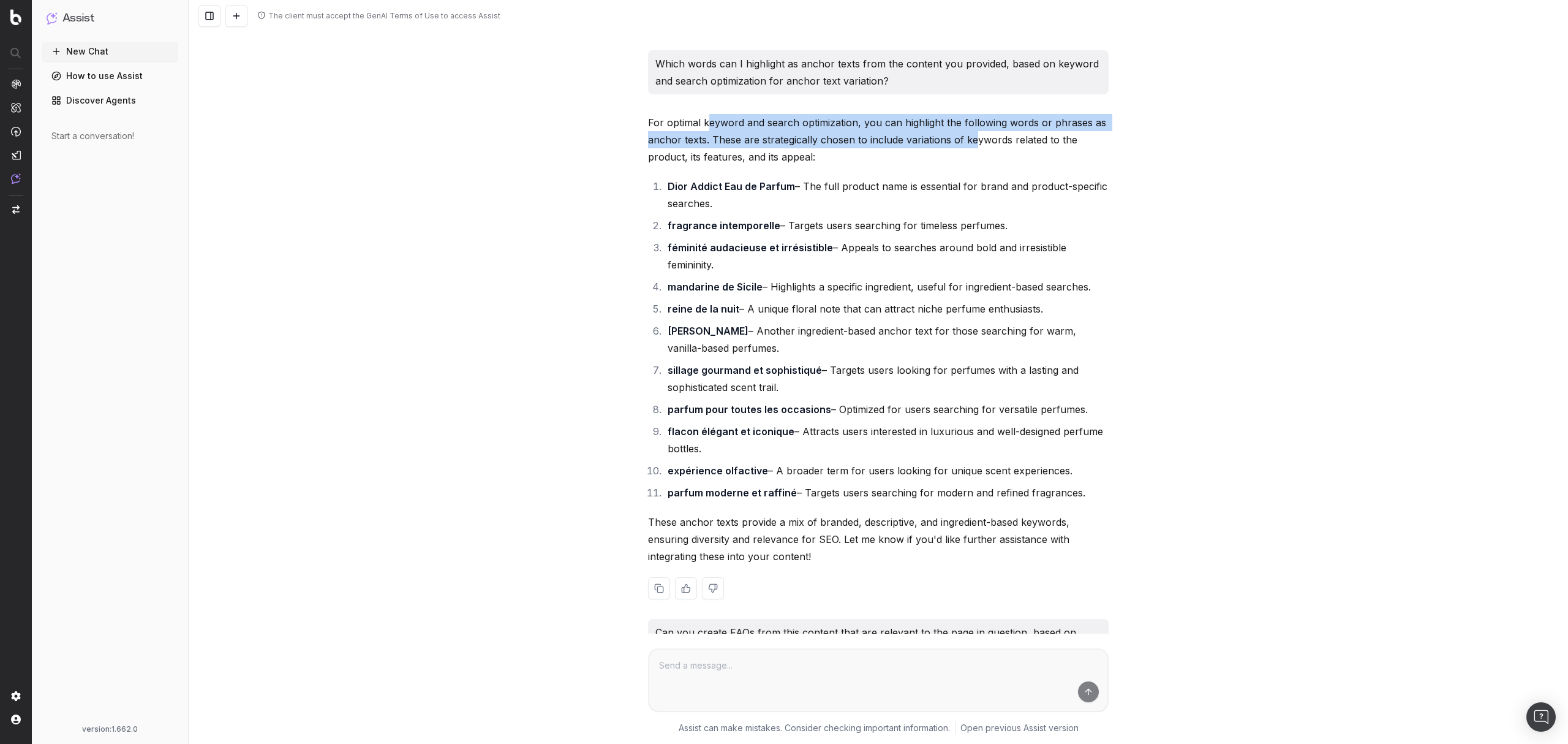
drag, startPoint x: 703, startPoint y: 152, endPoint x: 970, endPoint y: 169, distance: 267.5
click at [970, 166] on p "For optimal keyword and search optimization, you can highlight the following wo…" at bounding box center [878, 139] width 460 height 51
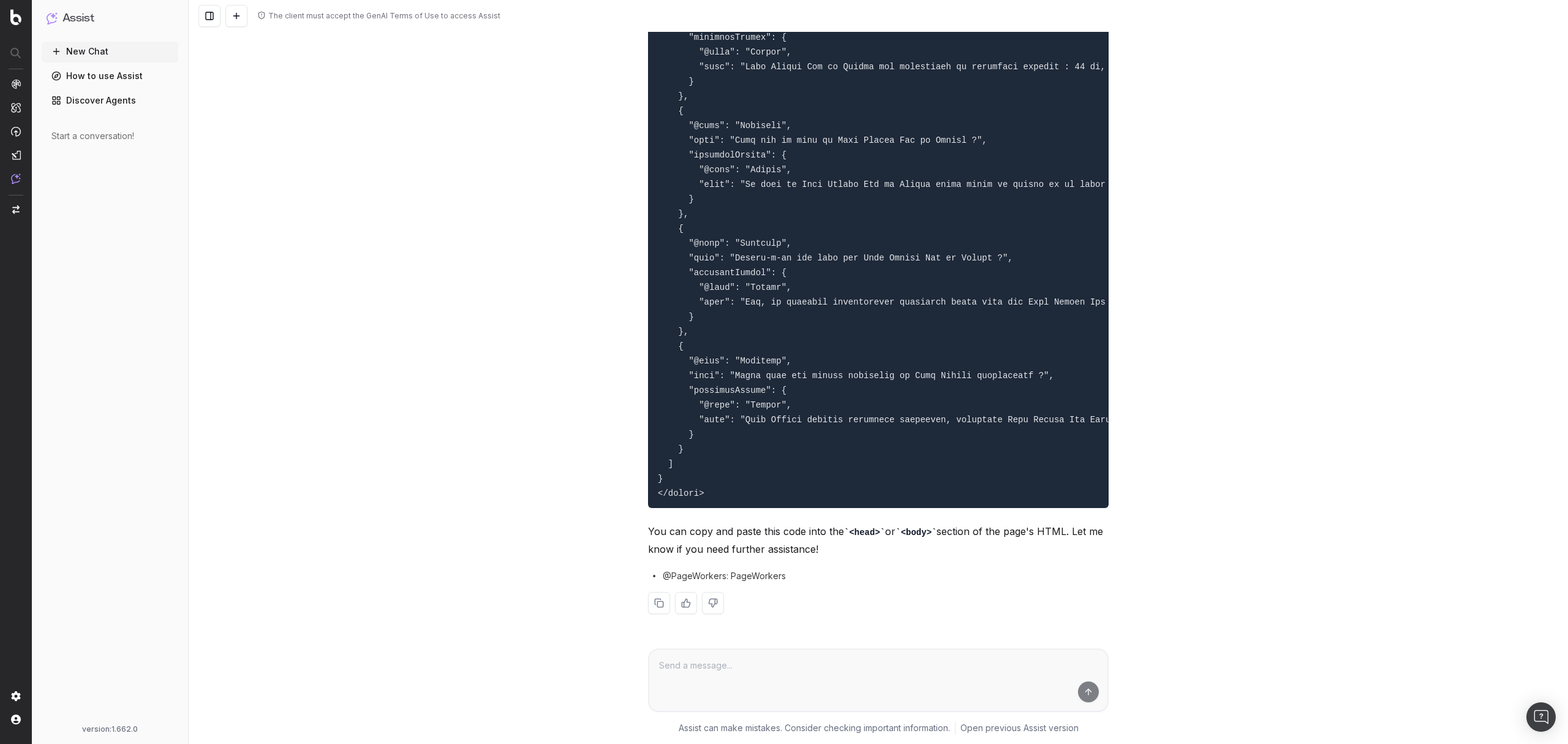
scroll to position [3080, 0]
click at [87, 52] on button "New Chat" at bounding box center [110, 52] width 137 height 20
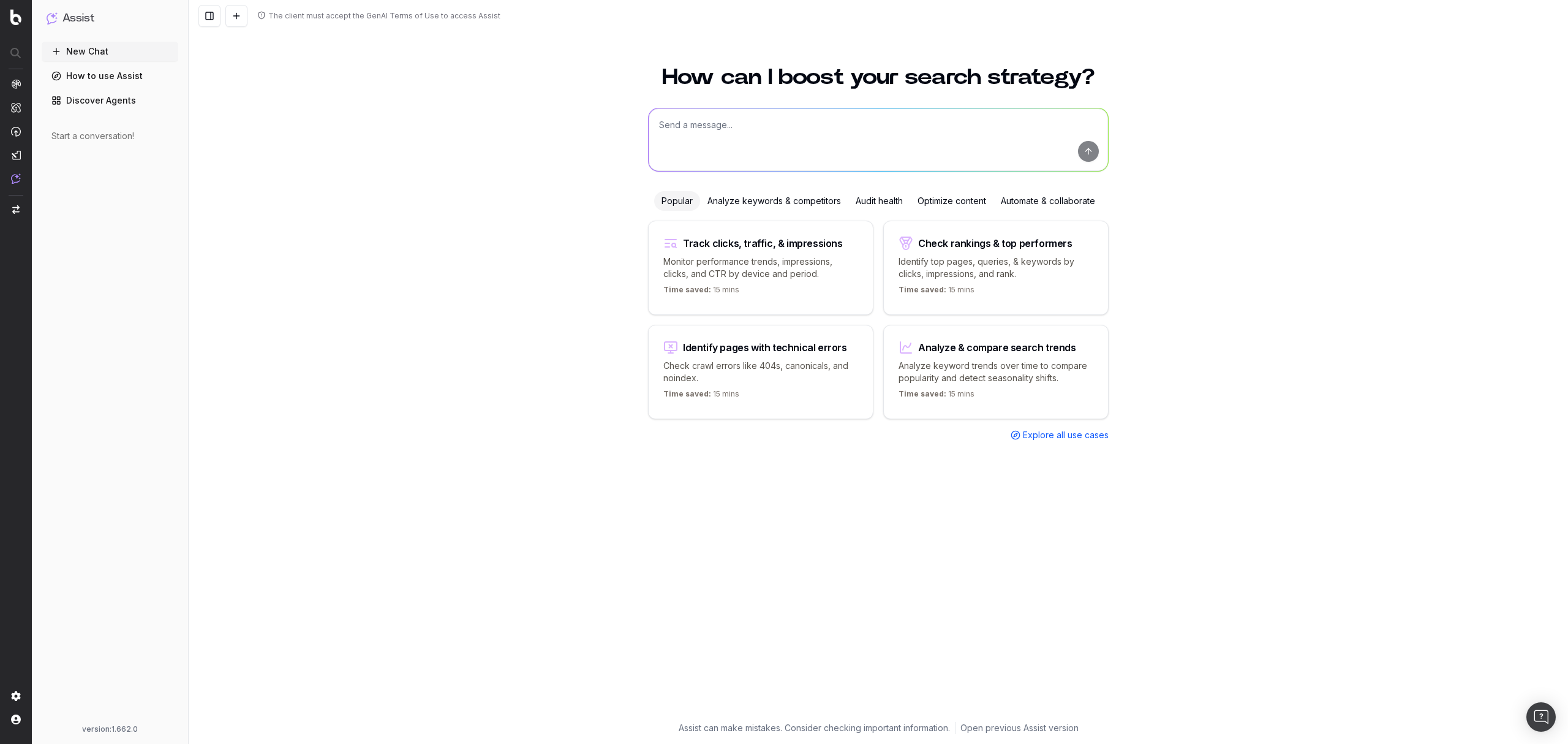
click at [853, 141] on textarea at bounding box center [879, 140] width 460 height 63
